Goal: Check status: Check status

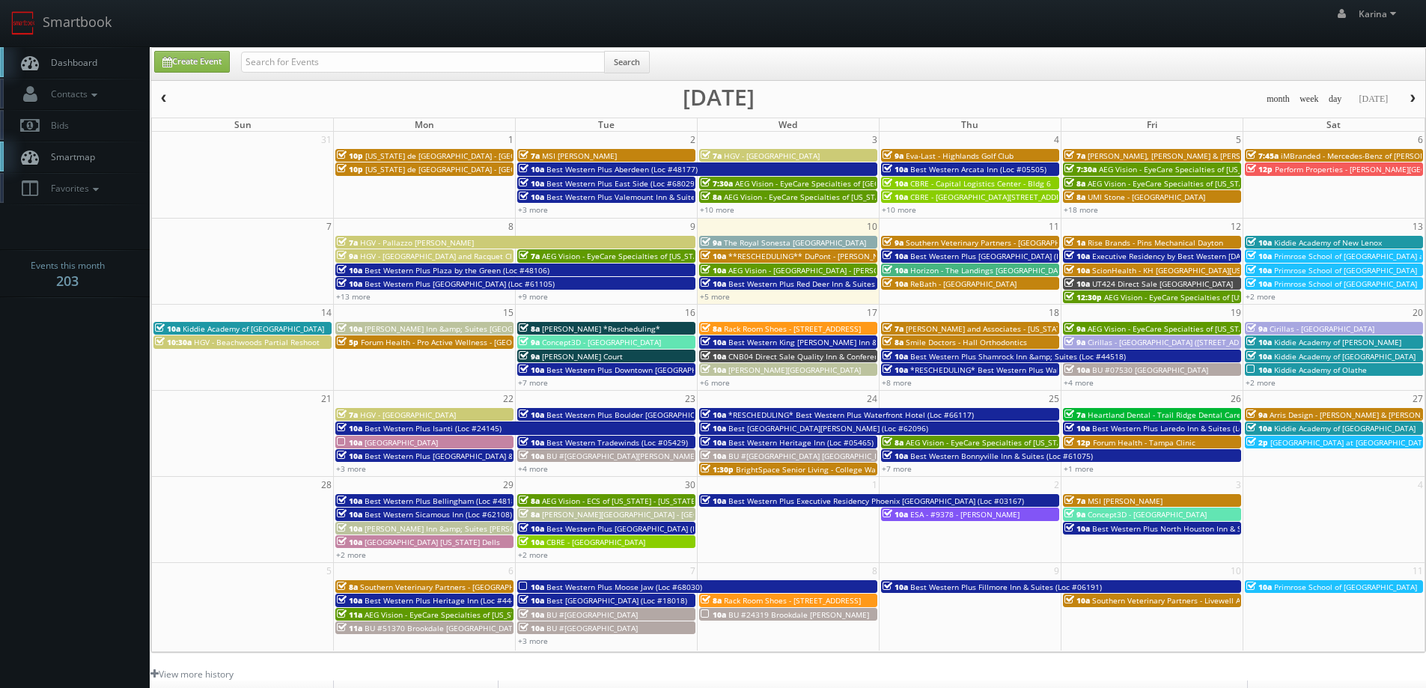
click at [80, 64] on span "Dashboard" at bounding box center [70, 62] width 54 height 13
click at [336, 66] on input "text" at bounding box center [423, 62] width 364 height 21
type input "TNA83"
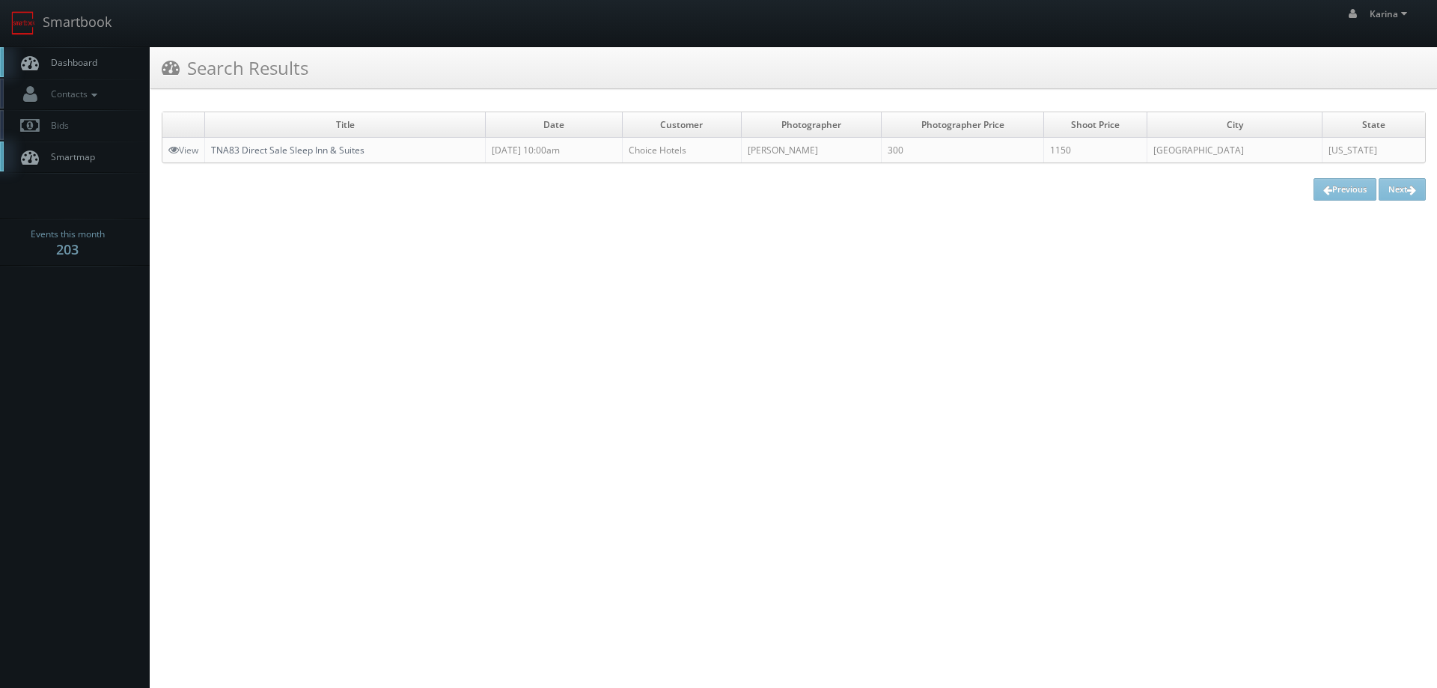
click at [328, 148] on link "TNA83 Direct Sale Sleep Inn & Suites" at bounding box center [287, 150] width 153 height 13
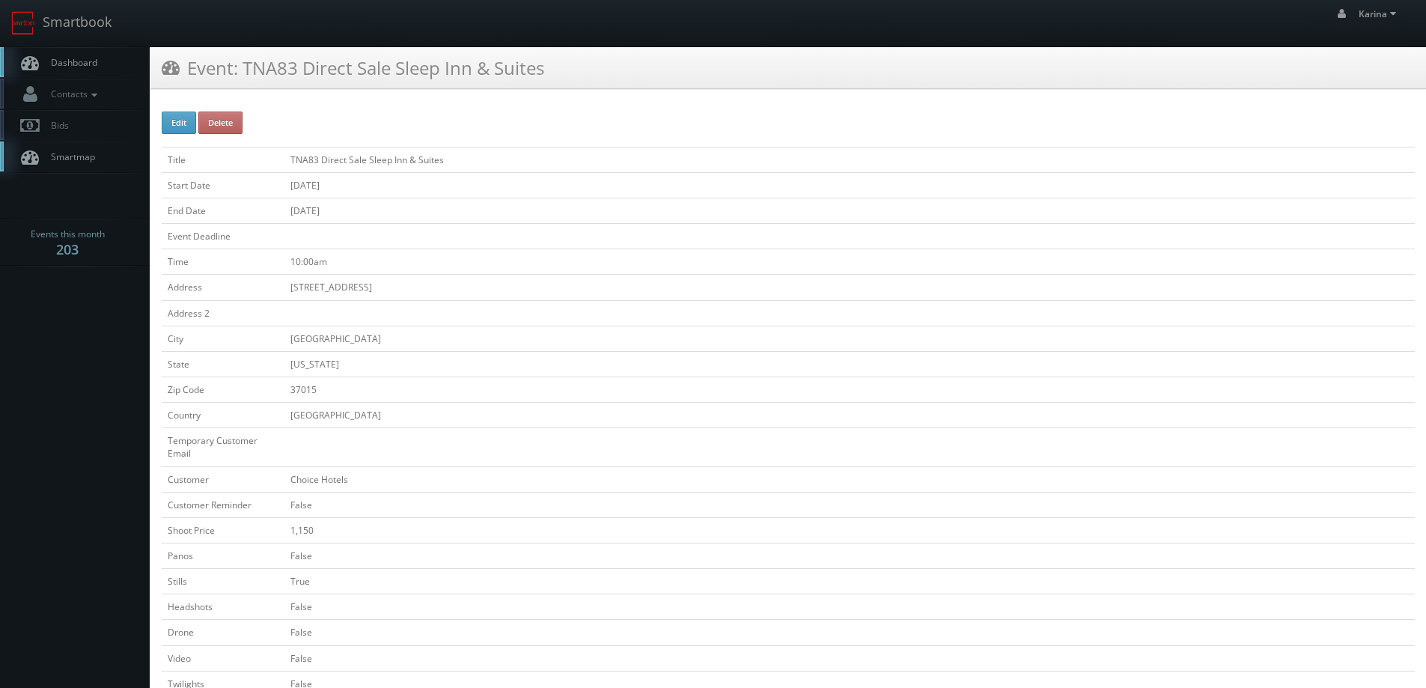
click at [62, 63] on span "Dashboard" at bounding box center [70, 62] width 54 height 13
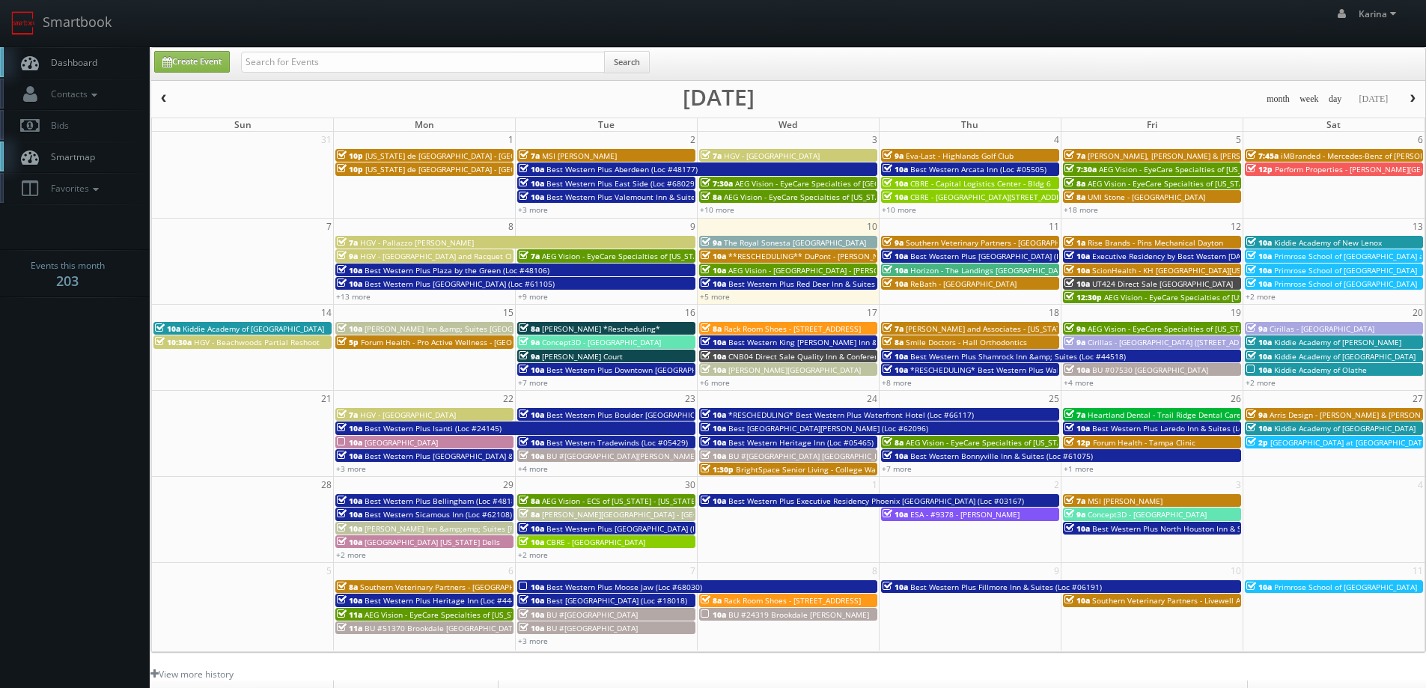
click at [62, 65] on span "Dashboard" at bounding box center [70, 62] width 54 height 13
click at [82, 67] on span "Dashboard" at bounding box center [70, 62] width 54 height 13
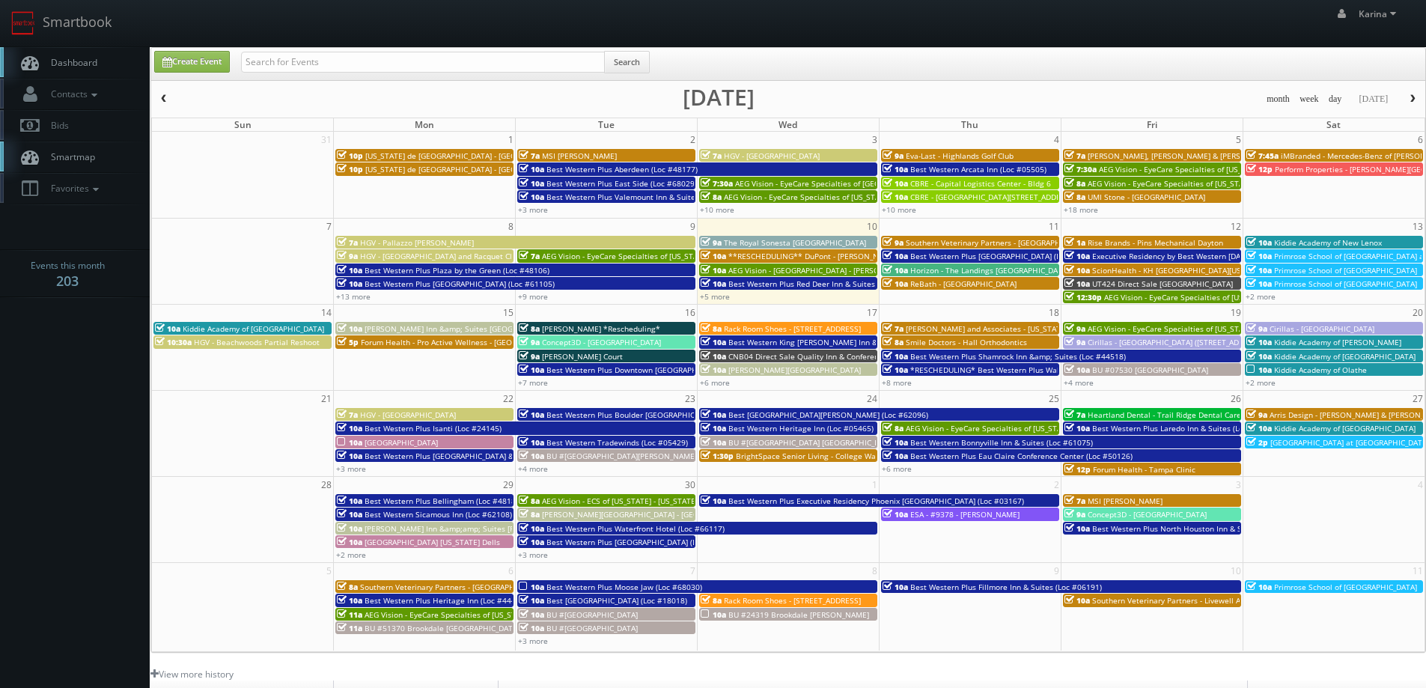
click at [1405, 95] on button "button" at bounding box center [1412, 99] width 25 height 19
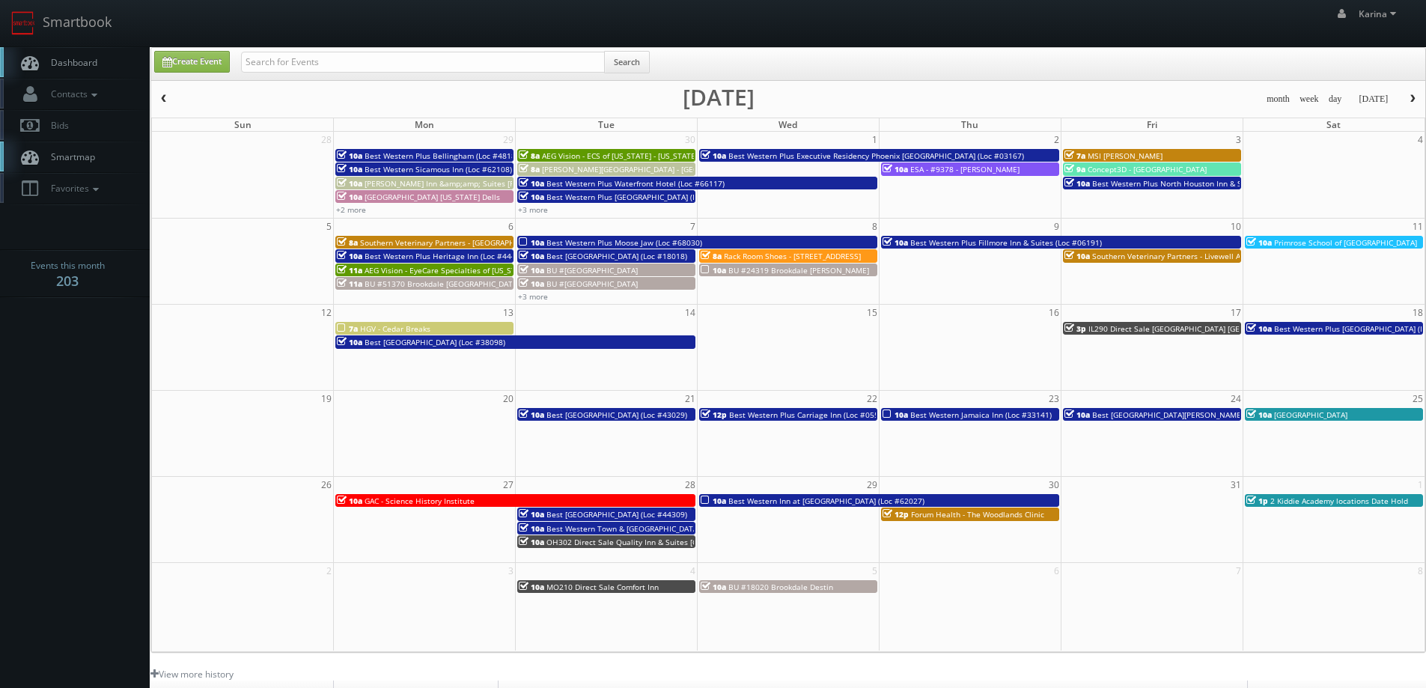
click at [162, 93] on button "button" at bounding box center [163, 99] width 25 height 19
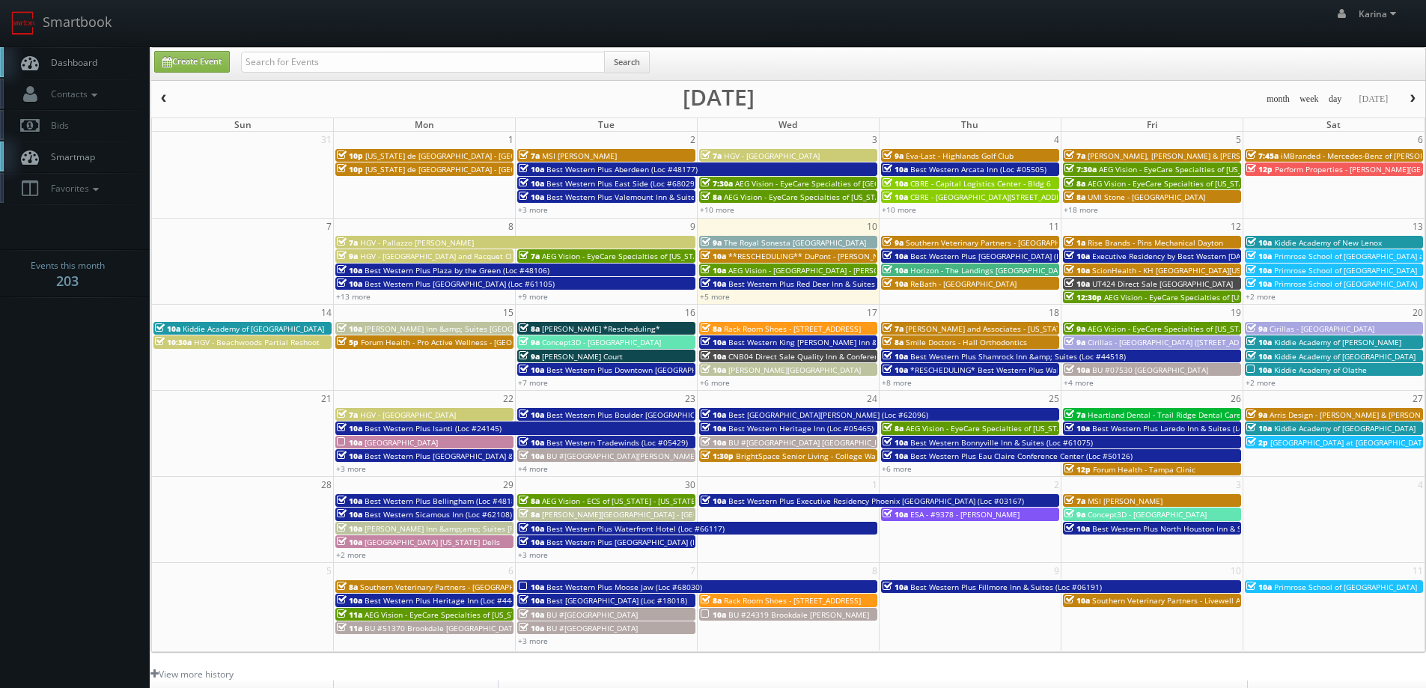
click at [45, 64] on span "Dashboard" at bounding box center [70, 62] width 54 height 13
